Goal: Task Accomplishment & Management: Complete application form

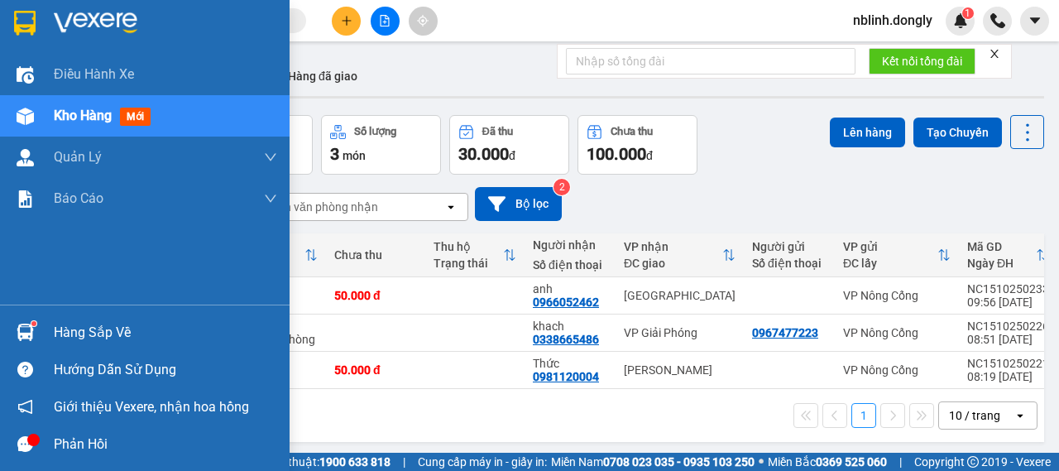
click at [84, 18] on img at bounding box center [96, 23] width 84 height 25
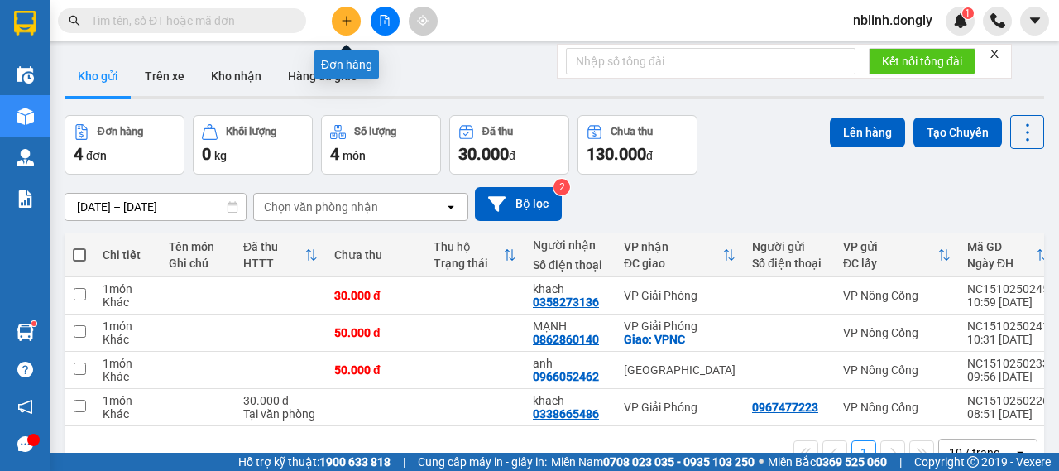
click at [349, 25] on icon "plus" at bounding box center [347, 21] width 12 height 12
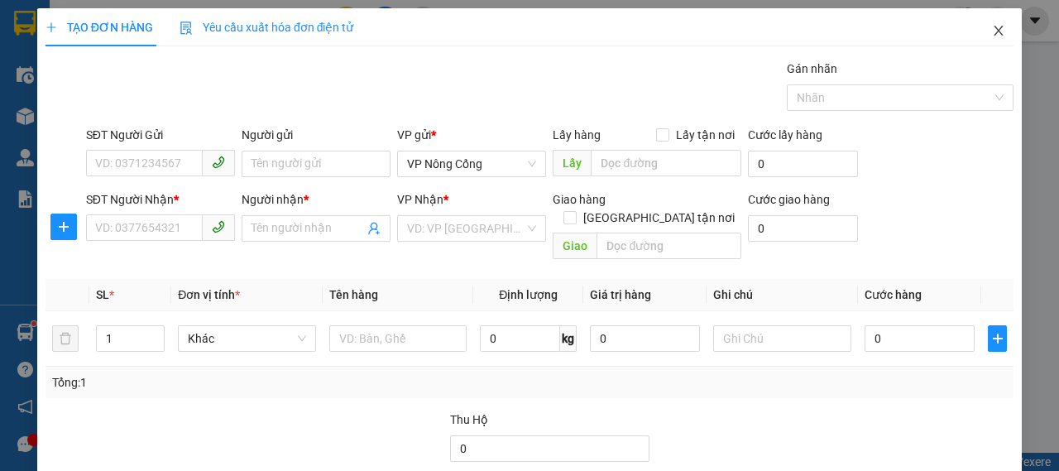
click at [995, 36] on span "Close" at bounding box center [999, 31] width 46 height 46
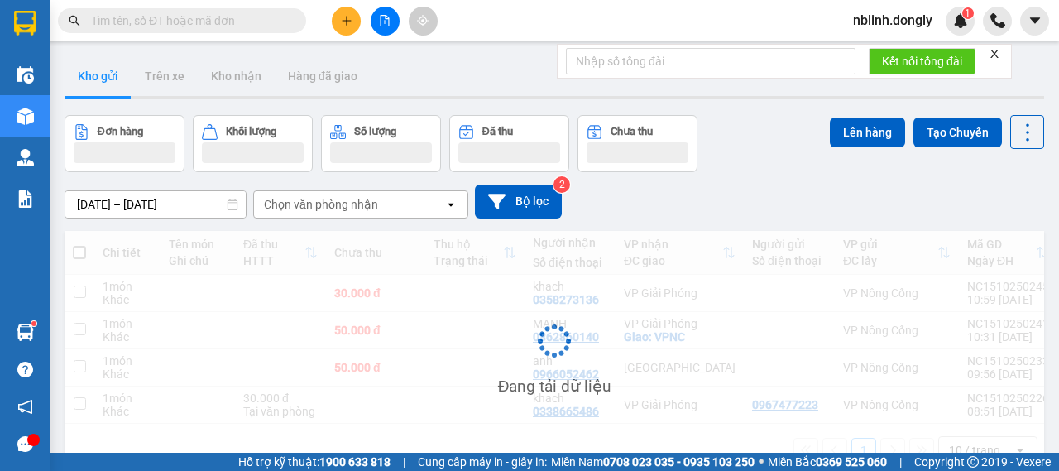
click at [989, 34] on div at bounding box center [997, 21] width 29 height 29
